Goal: Transaction & Acquisition: Purchase product/service

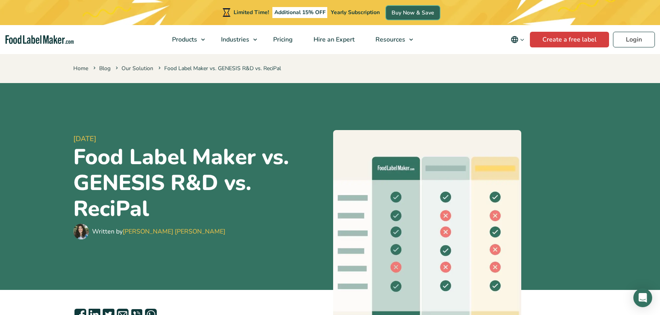
click at [413, 9] on link "Buy Now & Save" at bounding box center [413, 13] width 54 height 14
click at [288, 41] on span "Pricing" at bounding box center [282, 39] width 23 height 9
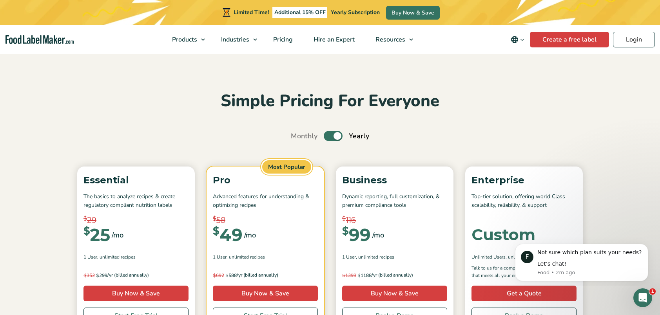
click at [604, 181] on section "Simple Pricing For Everyone Monthly Toggle Yearly (6 Month Free + 2 Free Nutrit…" at bounding box center [330, 290] width 660 height 474
click at [647, 243] on button "Dismiss notification" at bounding box center [646, 246] width 10 height 10
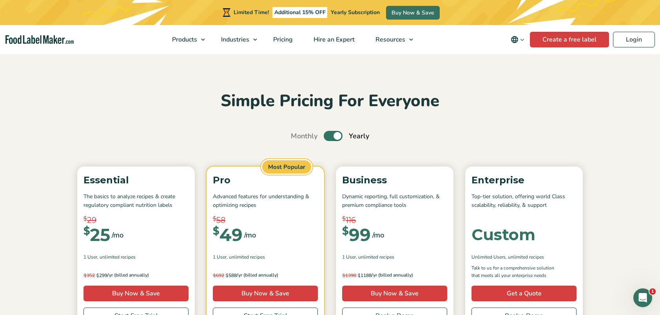
click at [631, 207] on section "Simple Pricing For Everyone Monthly Toggle Yearly (6 Month Free + 2 Free Nutrit…" at bounding box center [330, 290] width 660 height 474
click at [631, 205] on section "Simple Pricing For Everyone Monthly Toggle Yearly (6 Month Free + 2 Free Nutrit…" at bounding box center [330, 290] width 660 height 474
click at [626, 164] on section "Simple Pricing For Everyone Monthly Toggle Yearly (6 Month Free + 2 Free Nutrit…" at bounding box center [330, 290] width 660 height 474
